Goal: Information Seeking & Learning: Learn about a topic

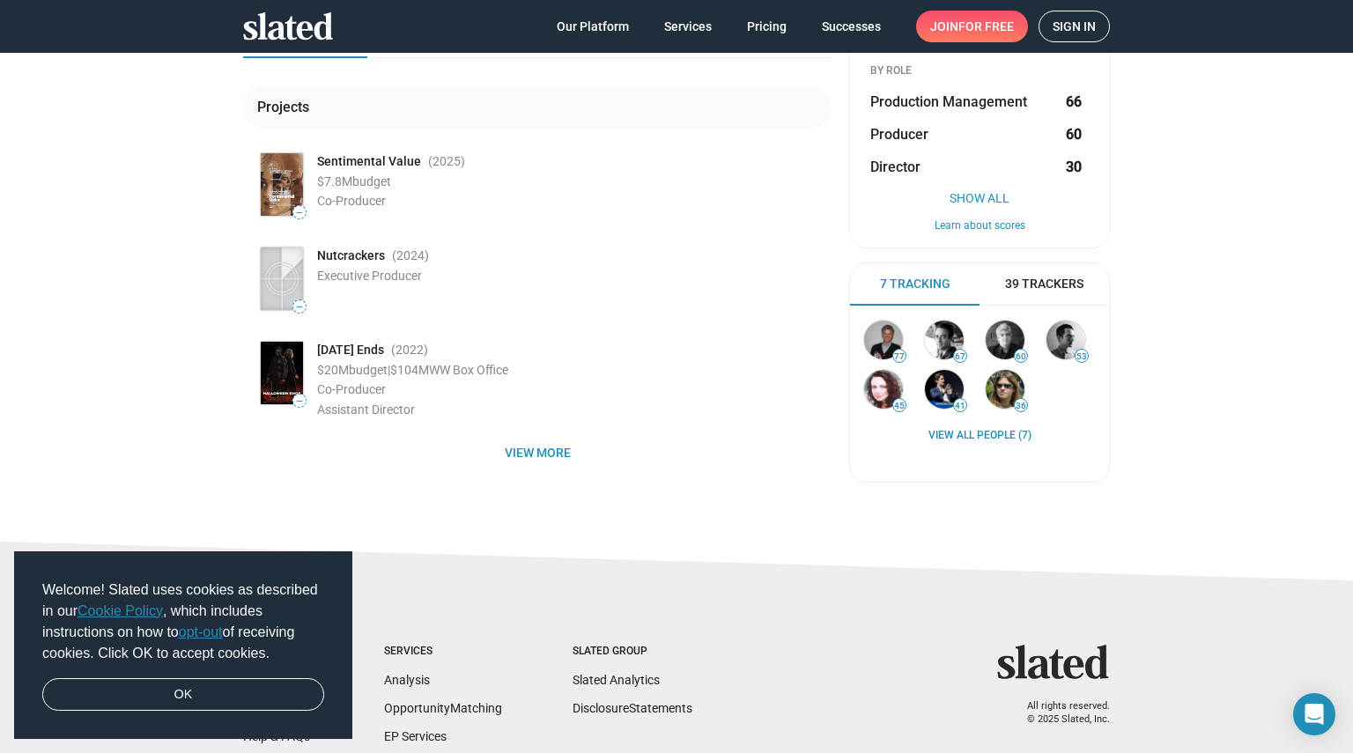
scroll to position [261, 0]
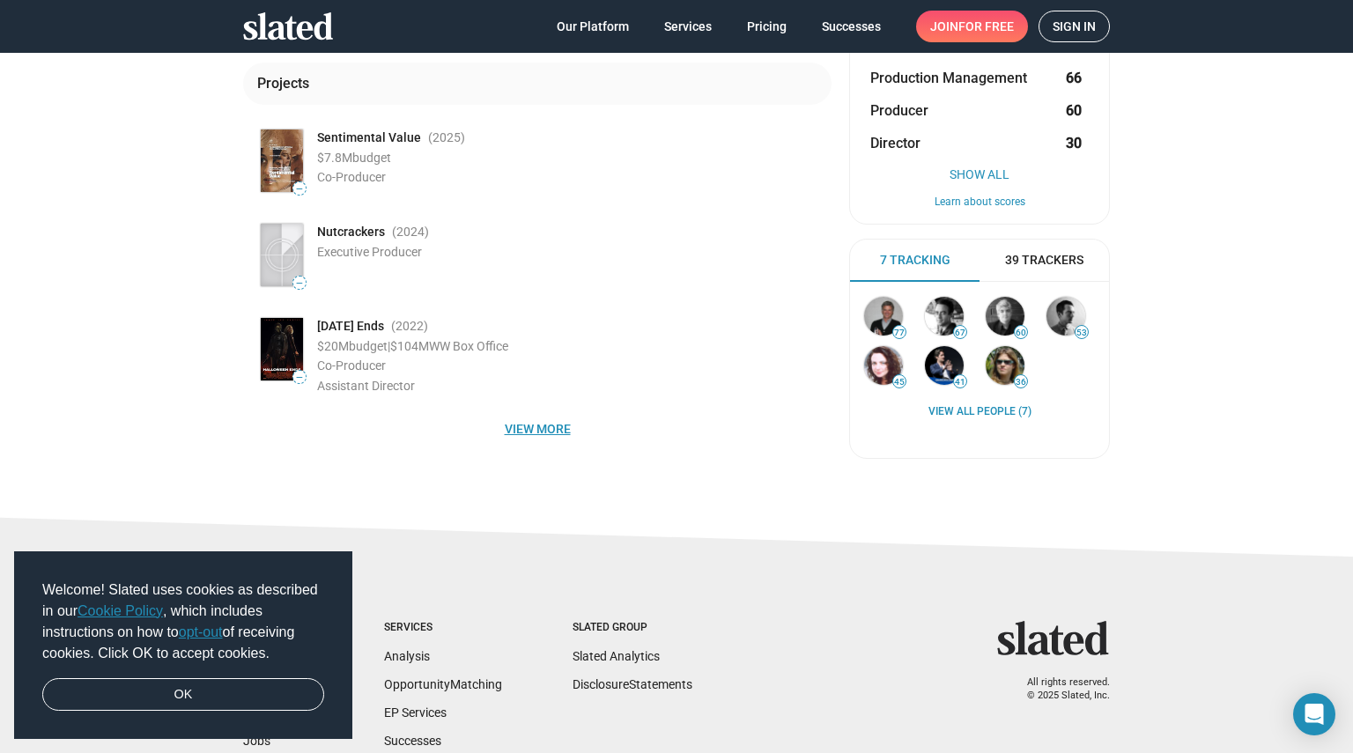
click at [500, 436] on span "View more" at bounding box center [537, 429] width 560 height 32
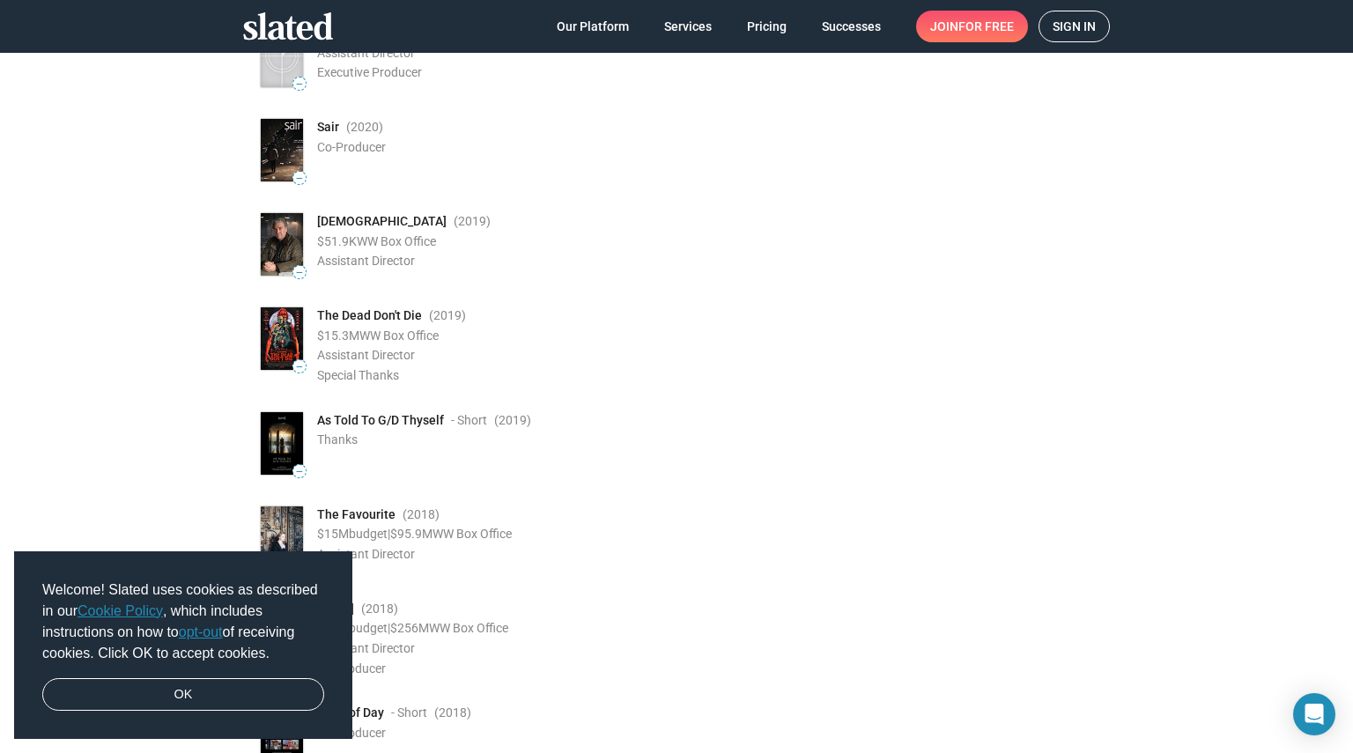
scroll to position [1232, 0]
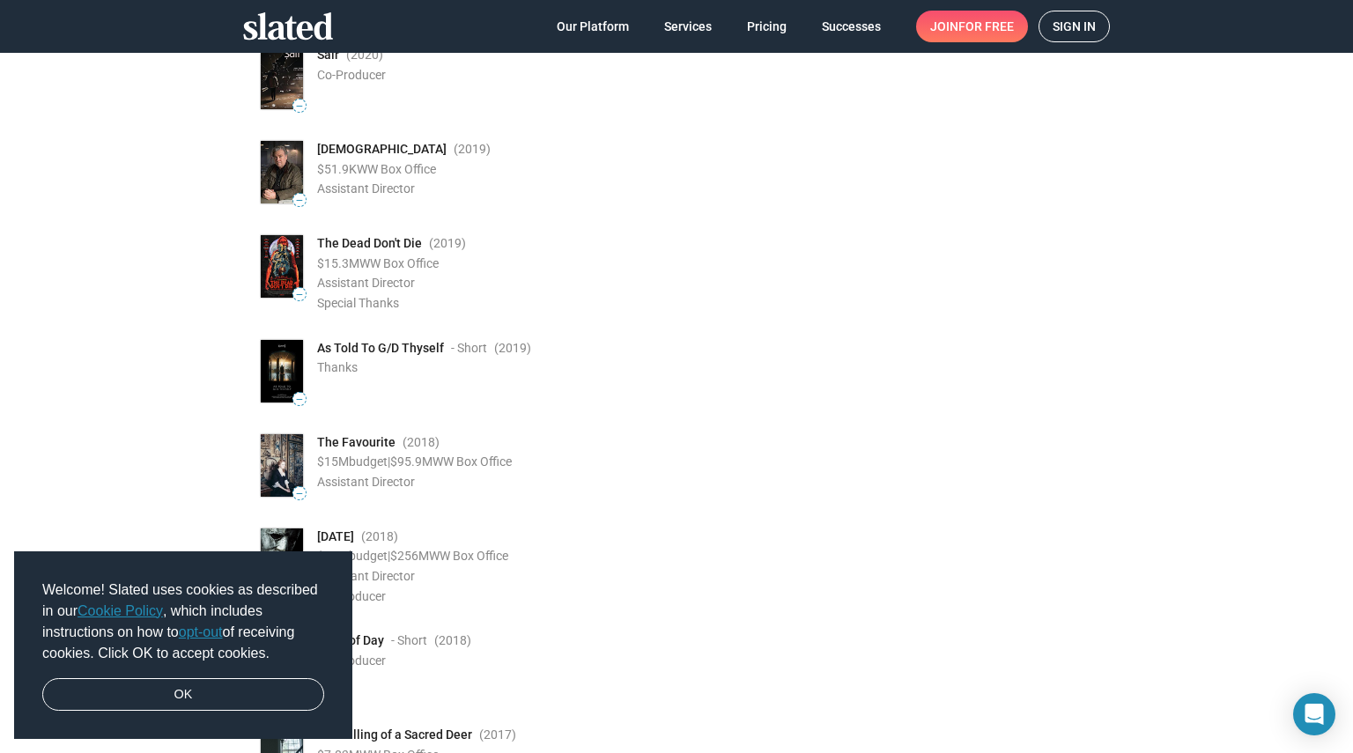
click at [692, 408] on li "— As Told To G/D Thyself - Short (2019 ) Thanks" at bounding box center [544, 383] width 574 height 94
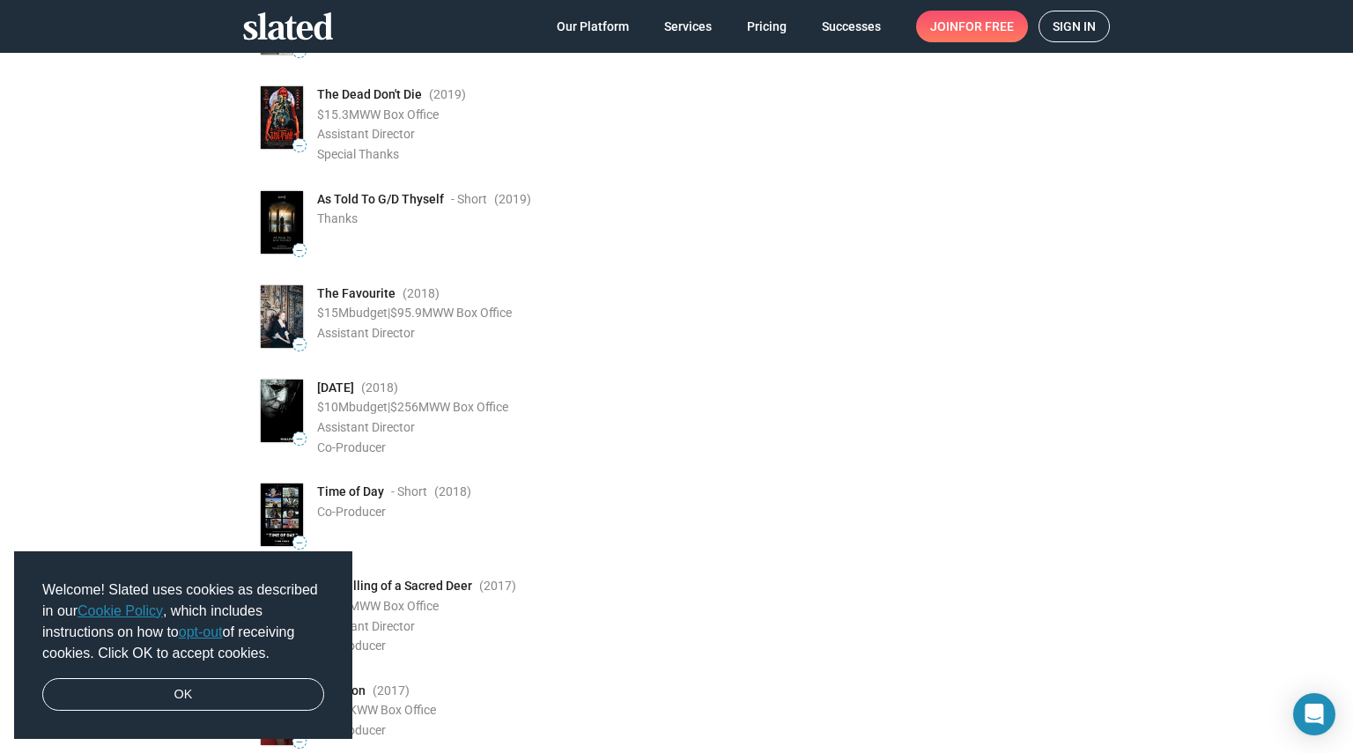
scroll to position [1408, 0]
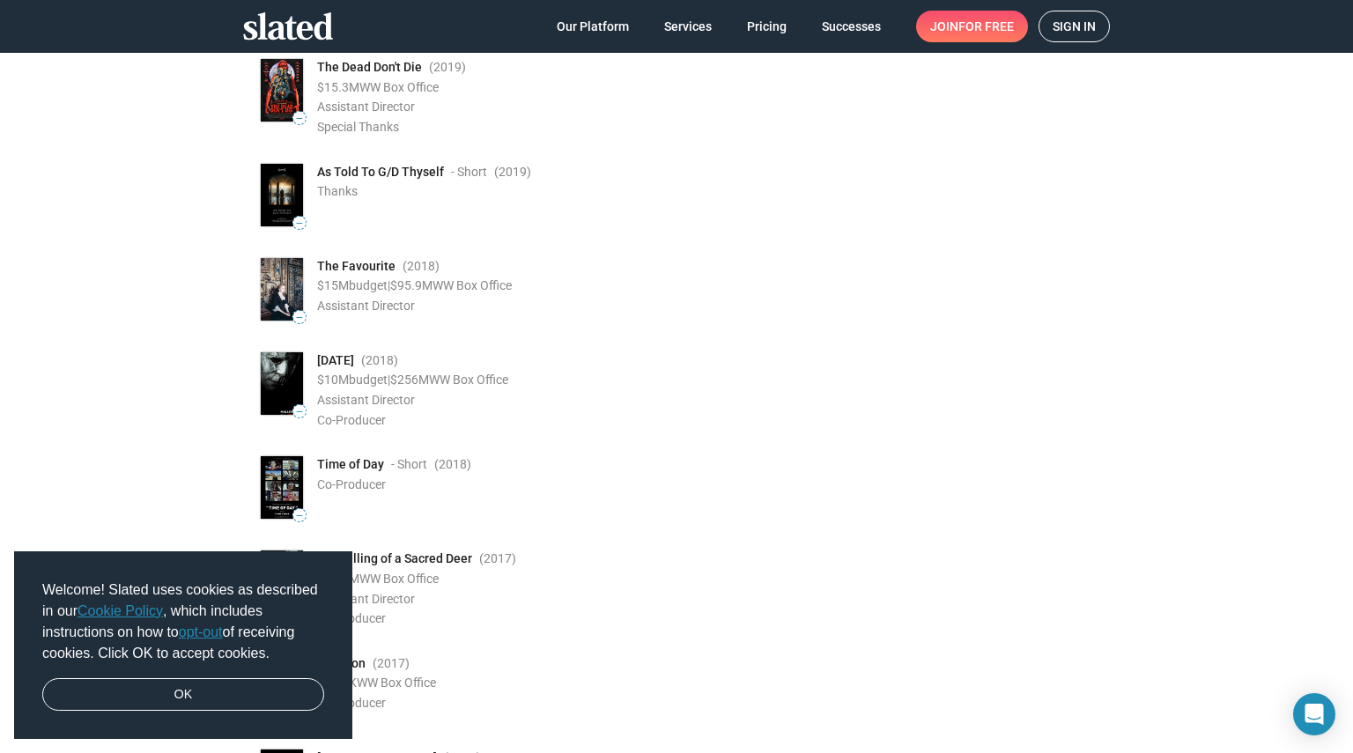
click at [638, 403] on div "Assistant Director" at bounding box center [574, 400] width 514 height 17
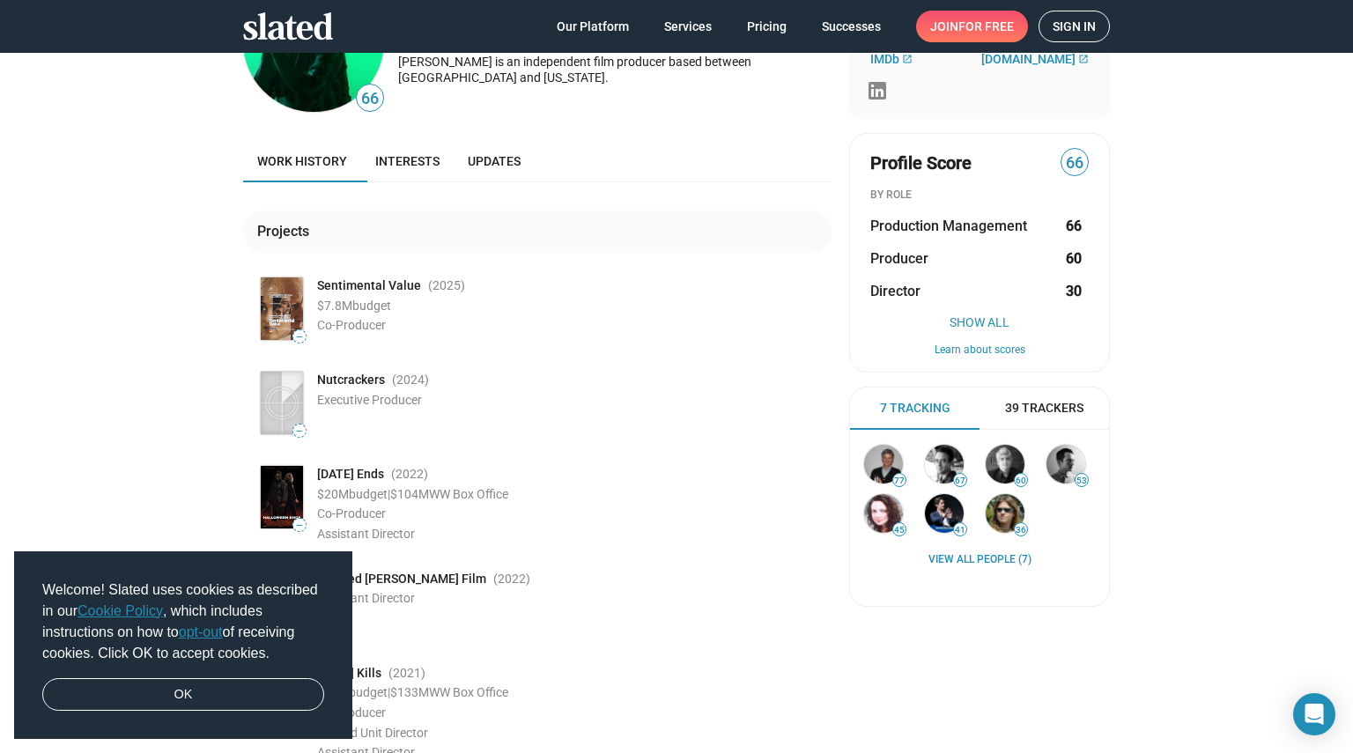
scroll to position [0, 0]
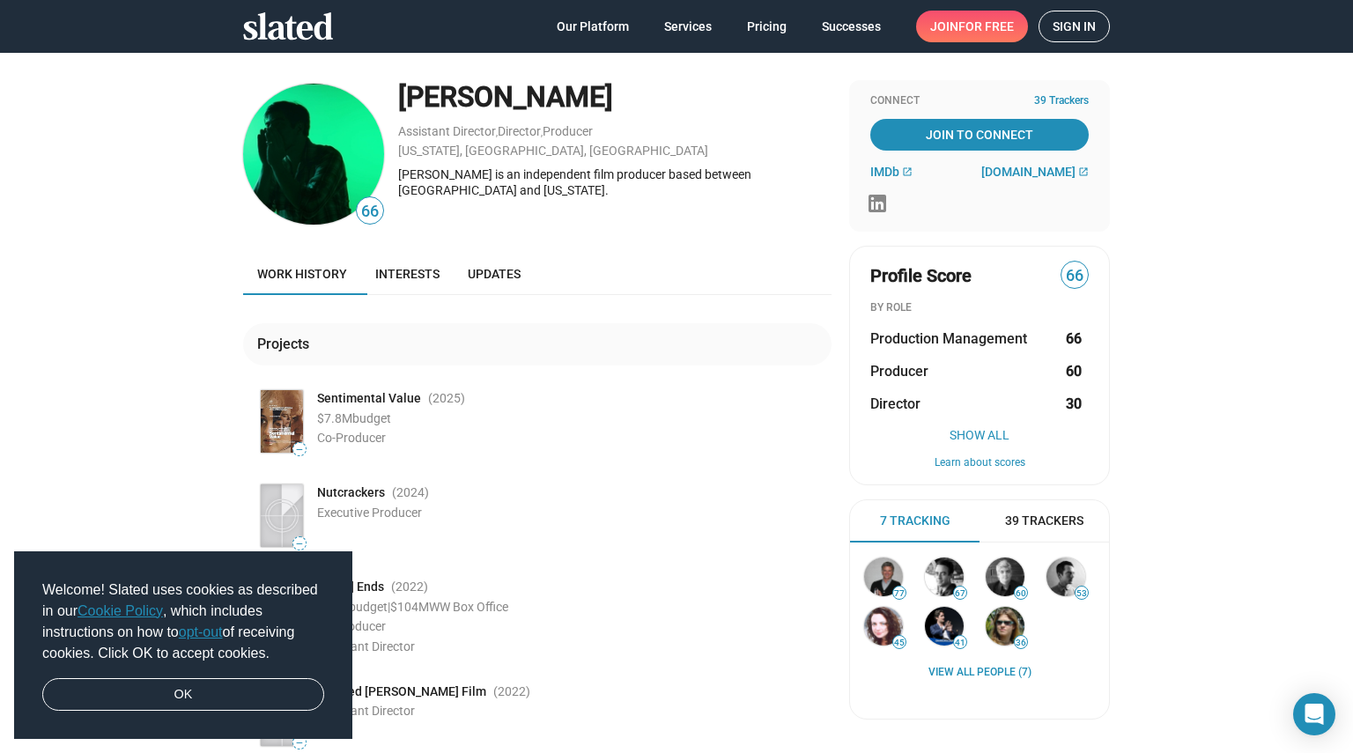
click at [449, 187] on div "[PERSON_NAME] is an independent film producer based between [GEOGRAPHIC_DATA] a…" at bounding box center [614, 182] width 433 height 33
click at [454, 188] on div "[PERSON_NAME] is an independent film producer based between [GEOGRAPHIC_DATA] a…" at bounding box center [614, 182] width 433 height 33
